Goal: Check status: Check status

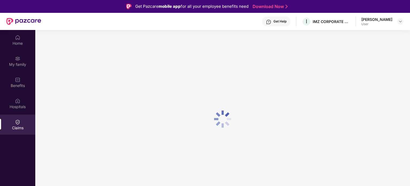
scroll to position [17, 0]
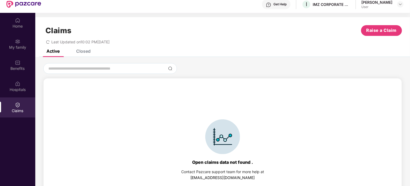
click at [80, 51] on div "Closed" at bounding box center [83, 50] width 14 height 5
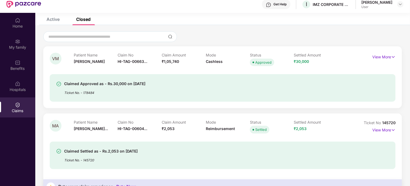
scroll to position [32, 0]
click at [167, 62] on span "₹1,05,740" at bounding box center [170, 61] width 17 height 5
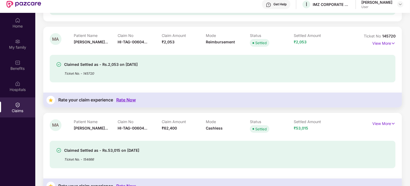
click at [169, 129] on span "₹62,400" at bounding box center [169, 127] width 15 height 5
click at [180, 128] on div "Claim Amount ₹62,400" at bounding box center [184, 126] width 44 height 15
click at [301, 128] on span "₹53,015" at bounding box center [301, 127] width 14 height 5
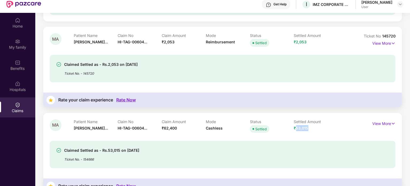
click at [301, 128] on span "₹53,015" at bounding box center [301, 127] width 14 height 5
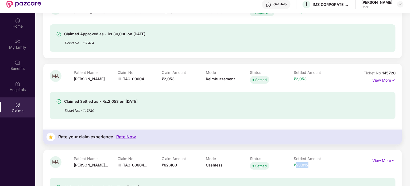
scroll to position [81, 0]
click at [381, 83] on p "View More" at bounding box center [383, 79] width 23 height 7
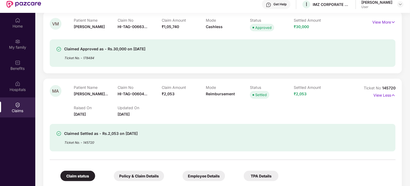
scroll to position [60, 0]
